Goal: Task Accomplishment & Management: Manage account settings

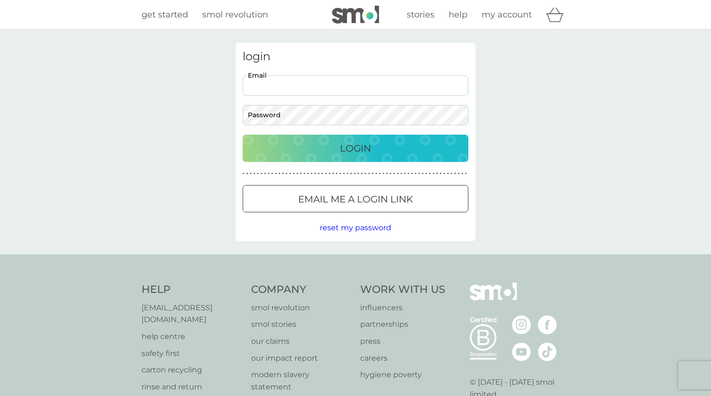
type input "[PERSON_NAME][EMAIL_ADDRESS][PERSON_NAME][DOMAIN_NAME]"
click at [356, 148] on button "Login" at bounding box center [356, 148] width 226 height 27
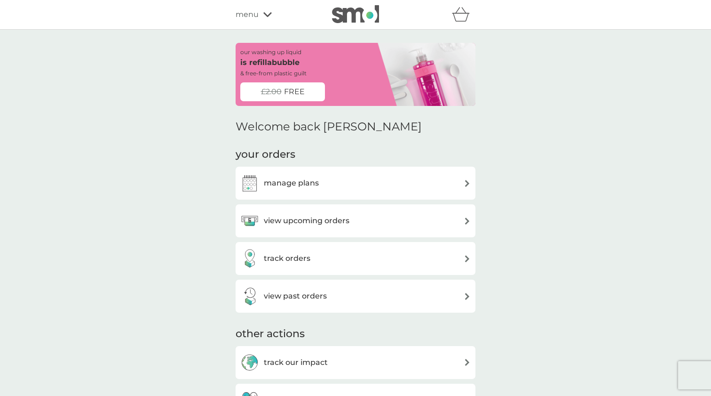
click at [331, 191] on div "manage plans" at bounding box center [355, 183] width 230 height 19
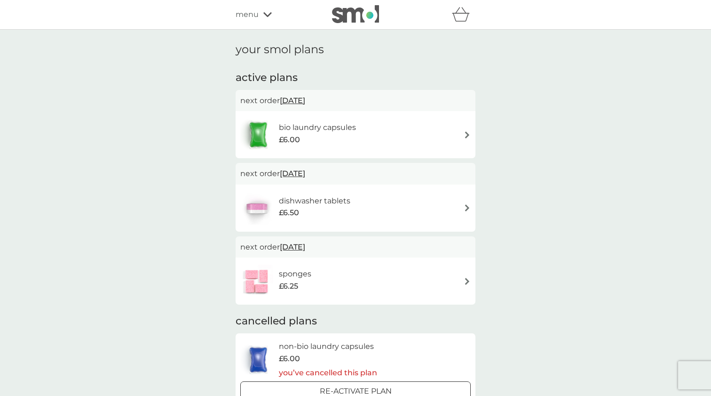
click at [331, 138] on div "£6.00" at bounding box center [317, 140] width 77 height 12
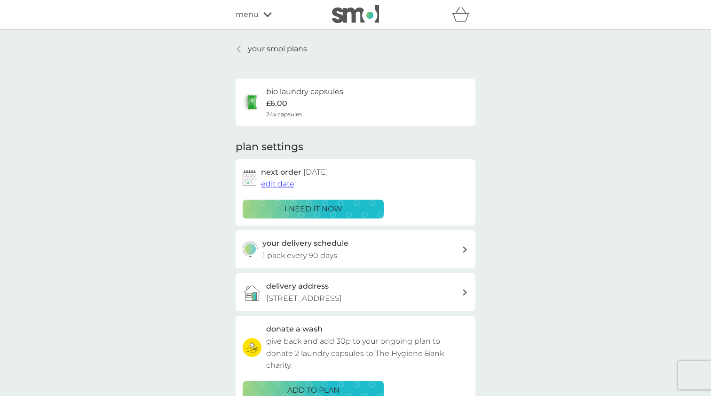
click at [313, 208] on p "i need it now" at bounding box center [314, 209] width 58 height 12
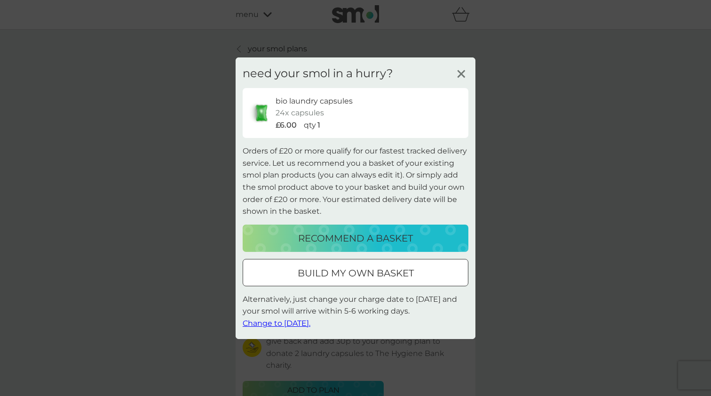
click at [300, 318] on span "Change to tomorrow." at bounding box center [277, 322] width 68 height 9
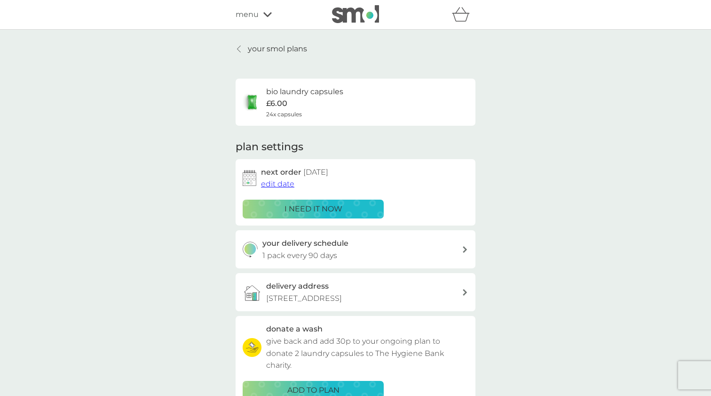
click at [294, 52] on p "your smol plans" at bounding box center [277, 49] width 59 height 12
